Goal: Task Accomplishment & Management: Manage account settings

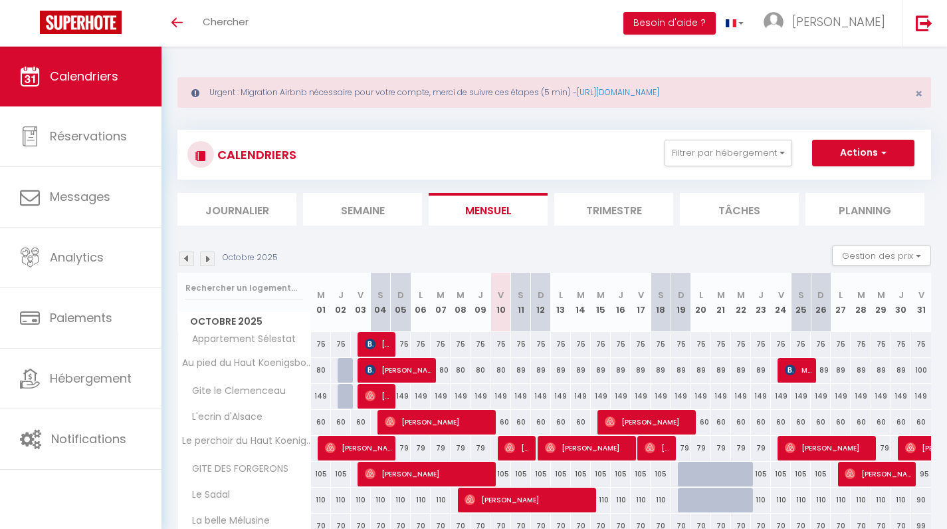
scroll to position [65, 0]
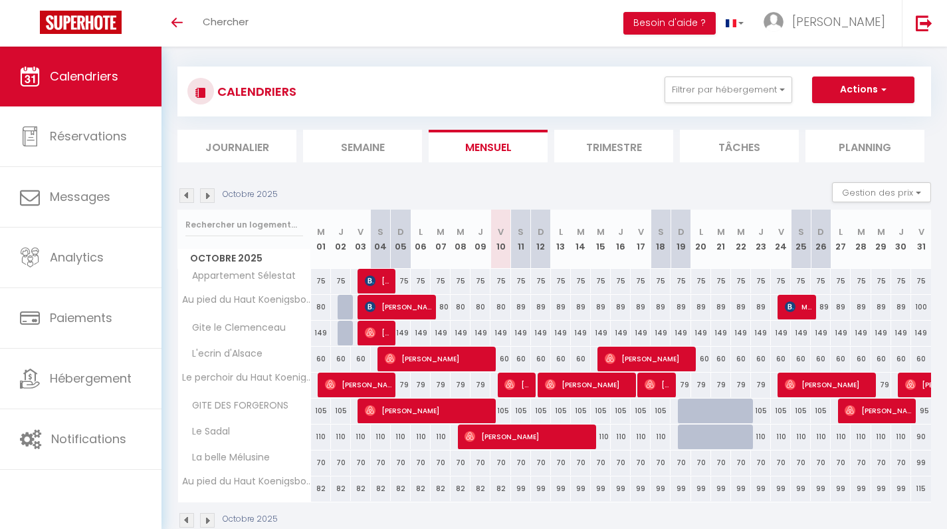
click at [518, 333] on div "149" at bounding box center [521, 332] width 20 height 25
type input "149"
type input "Sam 11 Octobre 2025"
type input "Dim 12 Octobre 2025"
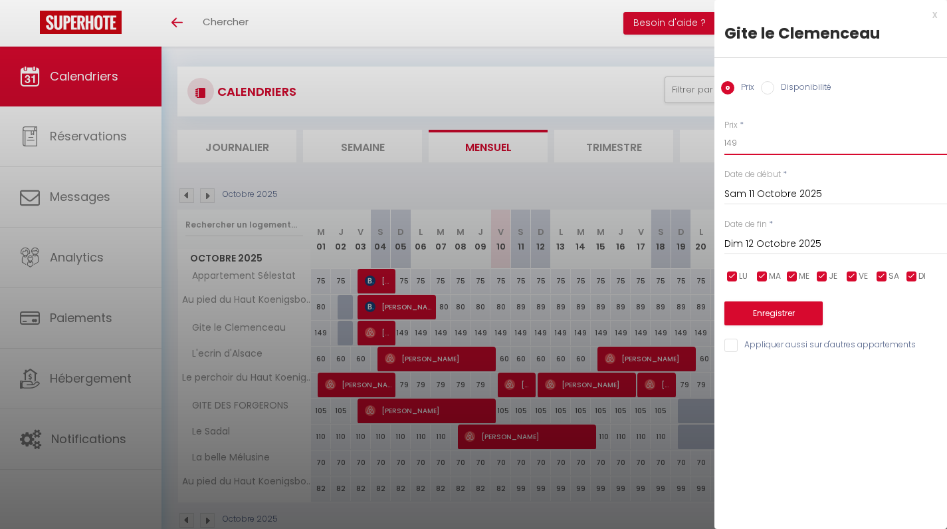
click at [757, 144] on input "149" at bounding box center [836, 143] width 223 height 24
type input "129"
click at [759, 238] on input "Dim 12 Octobre 2025" at bounding box center [836, 243] width 223 height 17
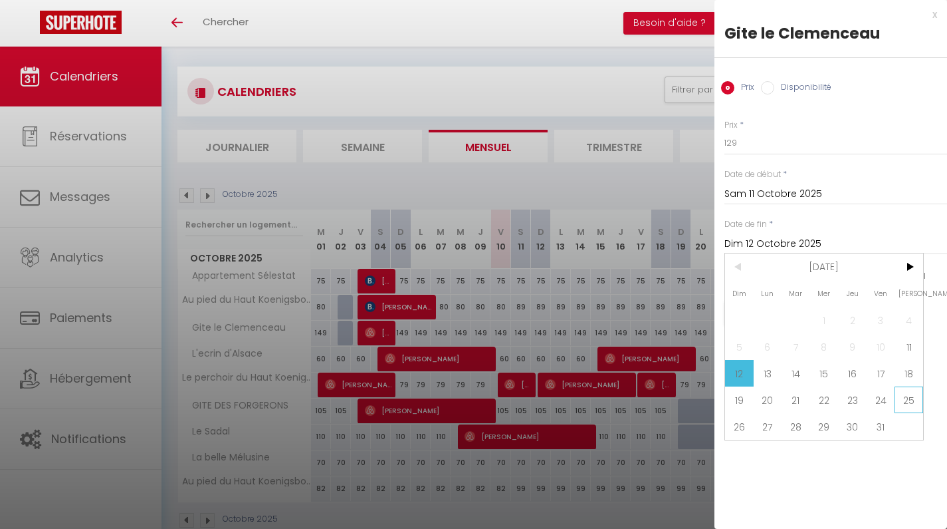
click at [908, 402] on span "25" at bounding box center [909, 399] width 29 height 27
type input "Sam 25 Octobre 2025"
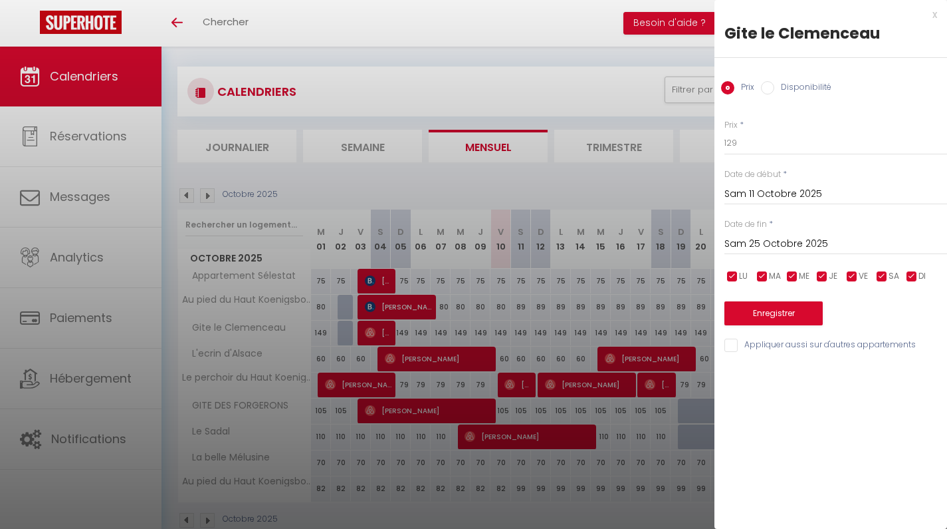
click at [771, 314] on button "Enregistrer" at bounding box center [774, 313] width 98 height 24
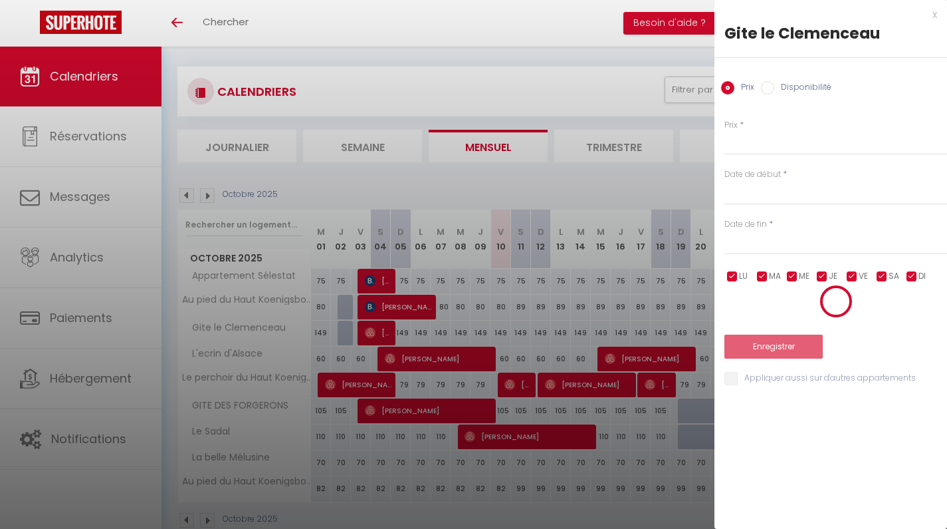
scroll to position [47, 0]
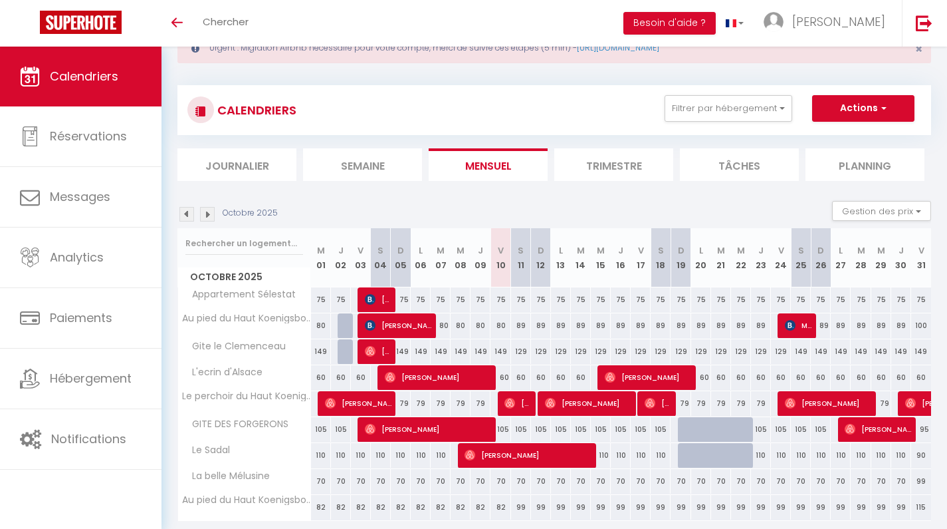
click at [205, 215] on img at bounding box center [207, 214] width 15 height 15
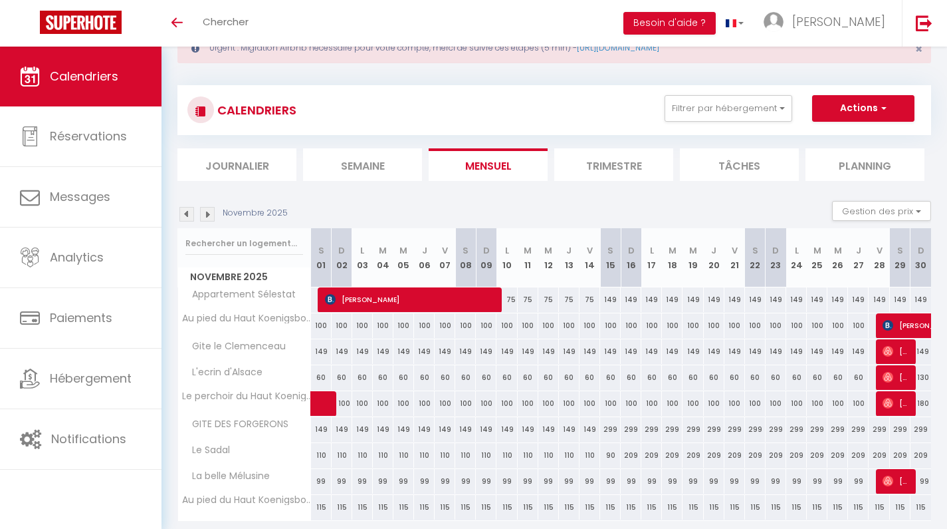
click at [205, 213] on img at bounding box center [207, 214] width 15 height 15
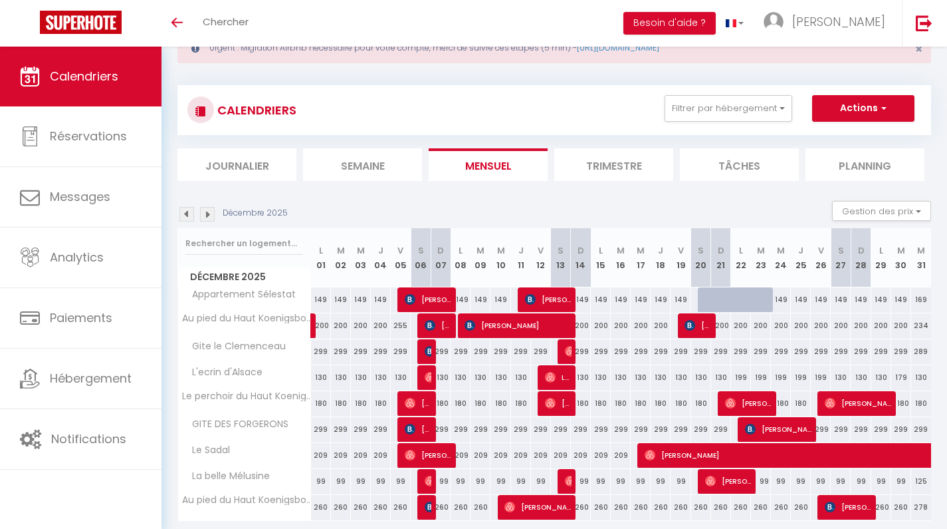
click at [184, 211] on img at bounding box center [187, 214] width 15 height 15
